Goal: Information Seeking & Learning: Learn about a topic

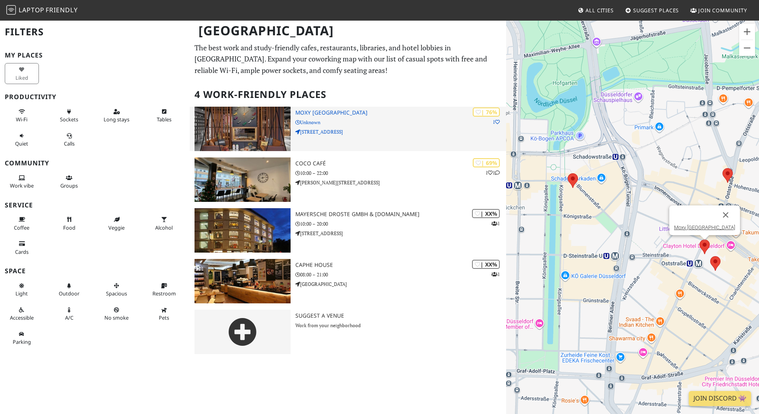
click at [247, 132] on img at bounding box center [242, 129] width 96 height 44
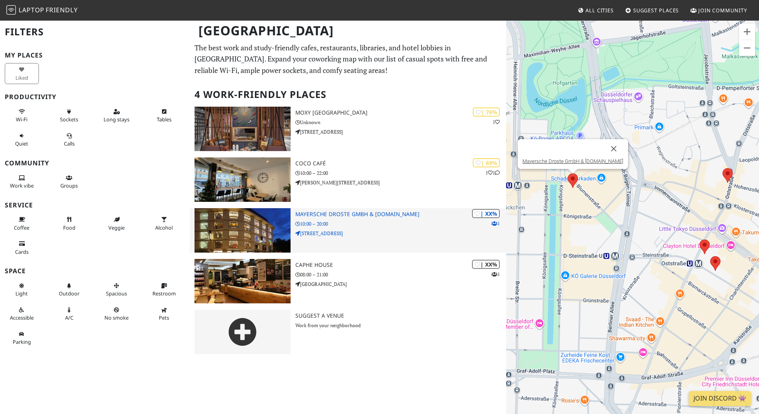
click at [242, 233] on img at bounding box center [242, 230] width 96 height 44
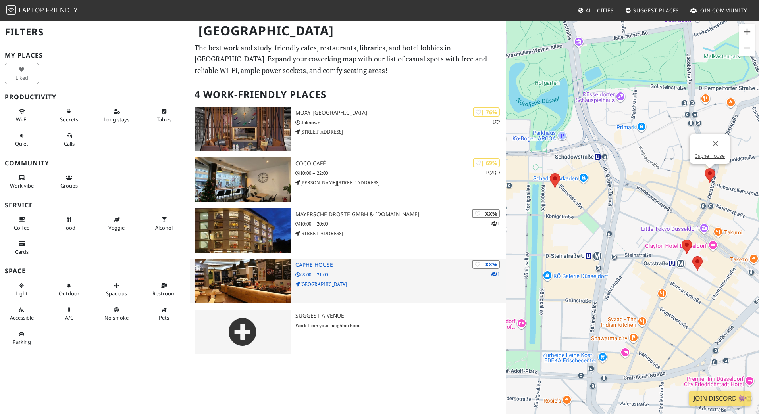
click at [272, 288] on img at bounding box center [242, 281] width 96 height 44
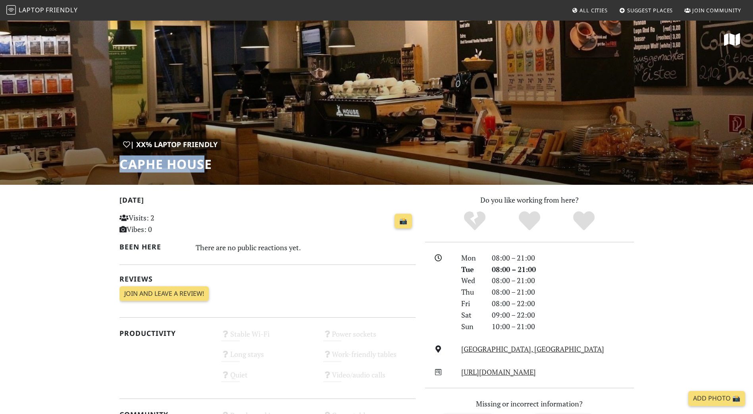
drag, startPoint x: 197, startPoint y: 163, endPoint x: 120, endPoint y: 164, distance: 77.0
click at [120, 164] on h1 "Caphe House" at bounding box center [170, 164] width 102 height 15
copy h1 "Caphe Hous"
